Goal: Task Accomplishment & Management: Manage account settings

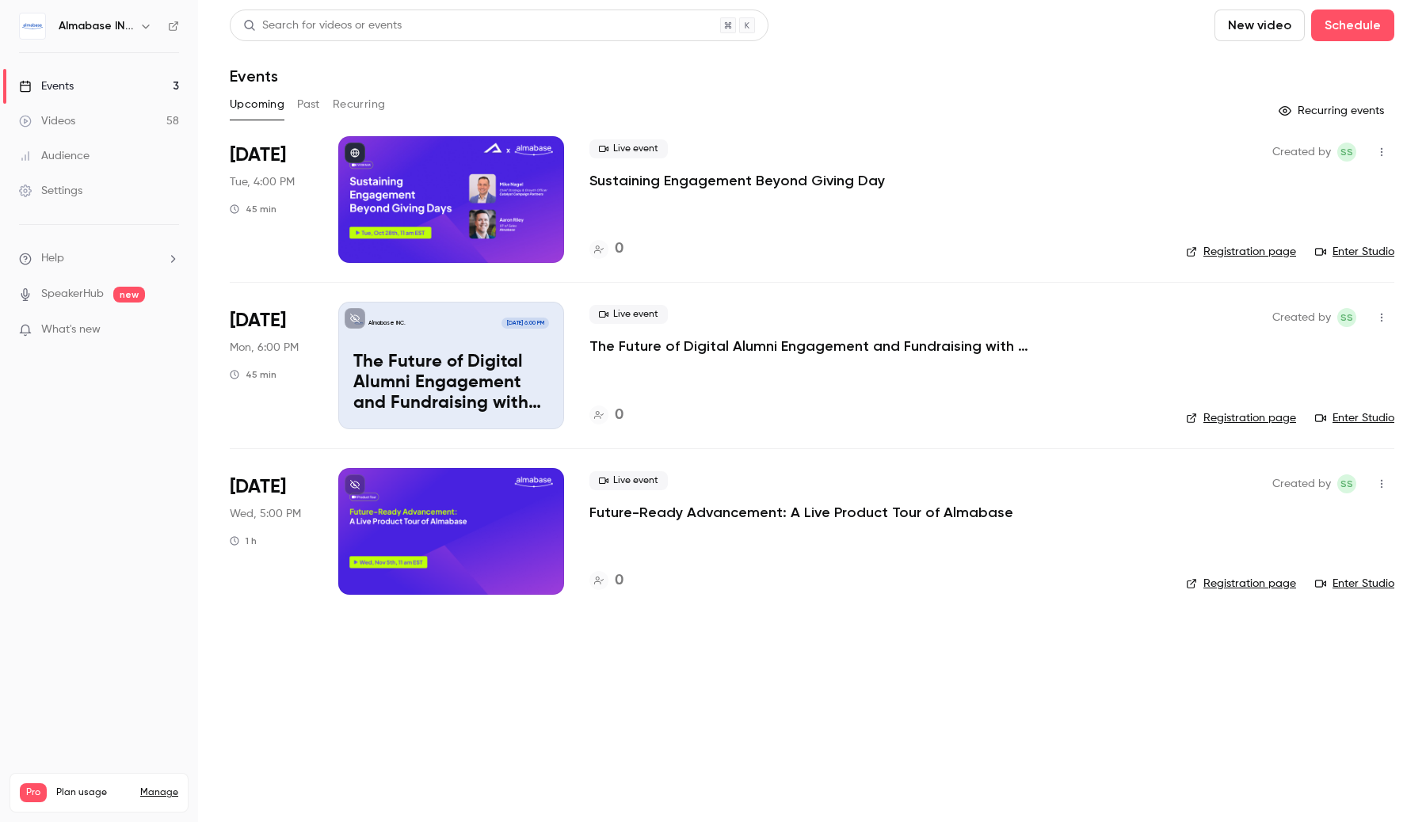
click at [97, 205] on link "Settings" at bounding box center [99, 190] width 198 height 35
